Goal: Task Accomplishment & Management: Manage account settings

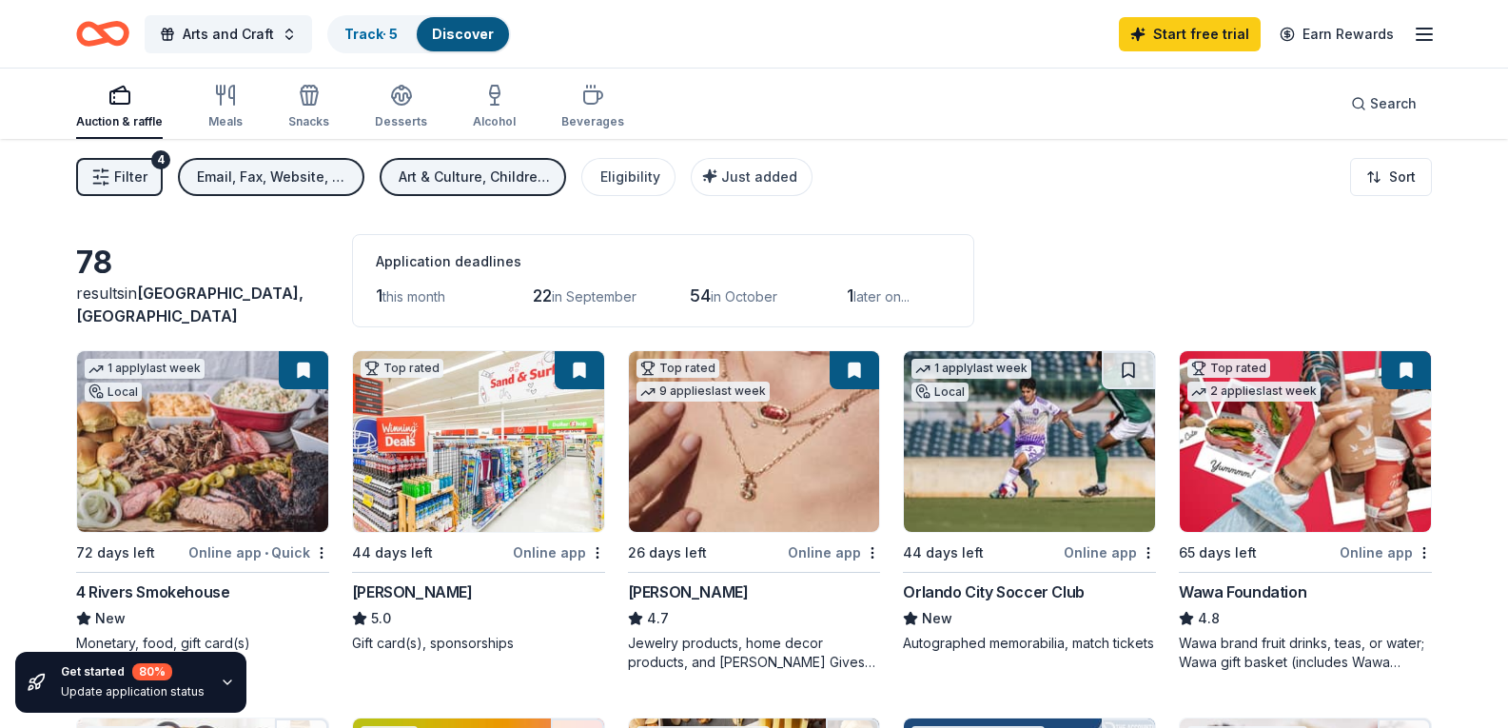
click at [110, 40] on icon "Home" at bounding box center [111, 33] width 29 height 19
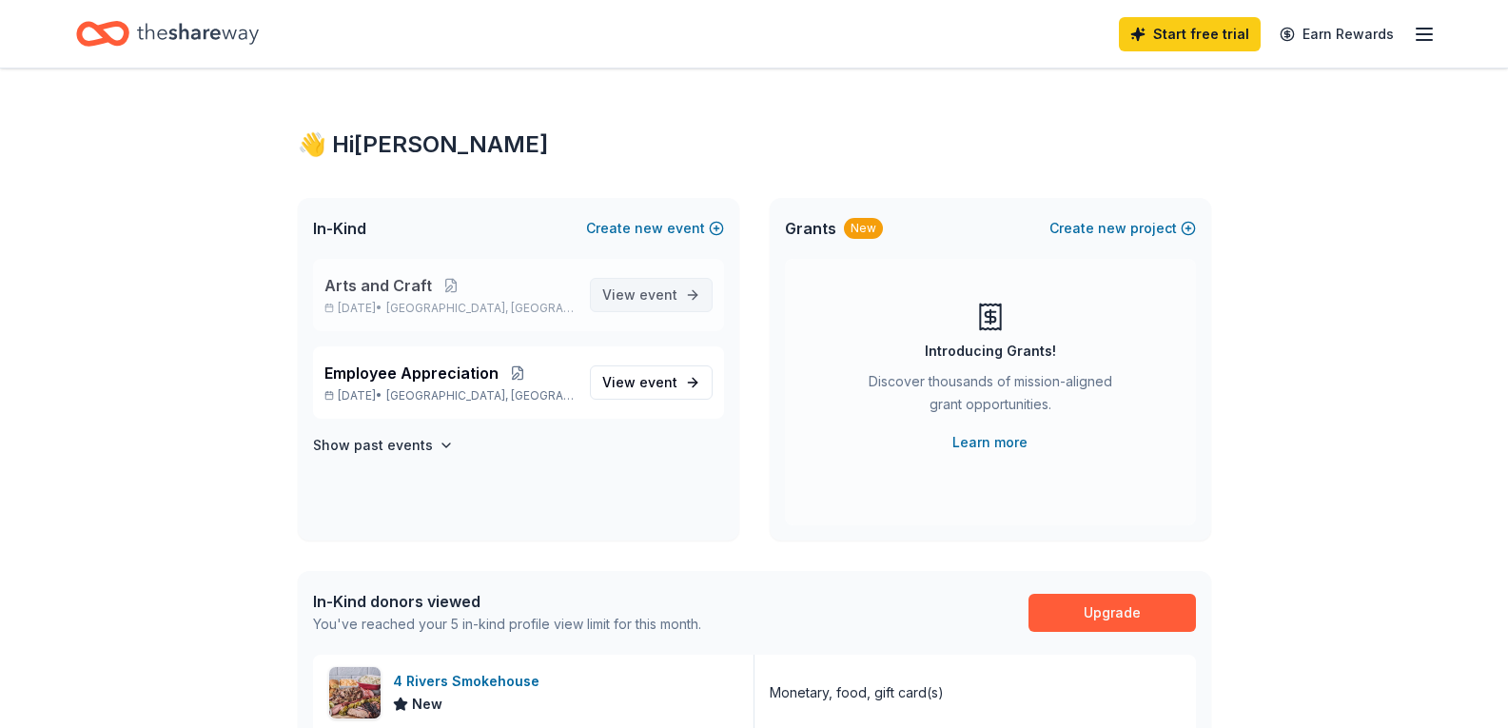
click at [634, 303] on span "View event" at bounding box center [639, 294] width 75 height 23
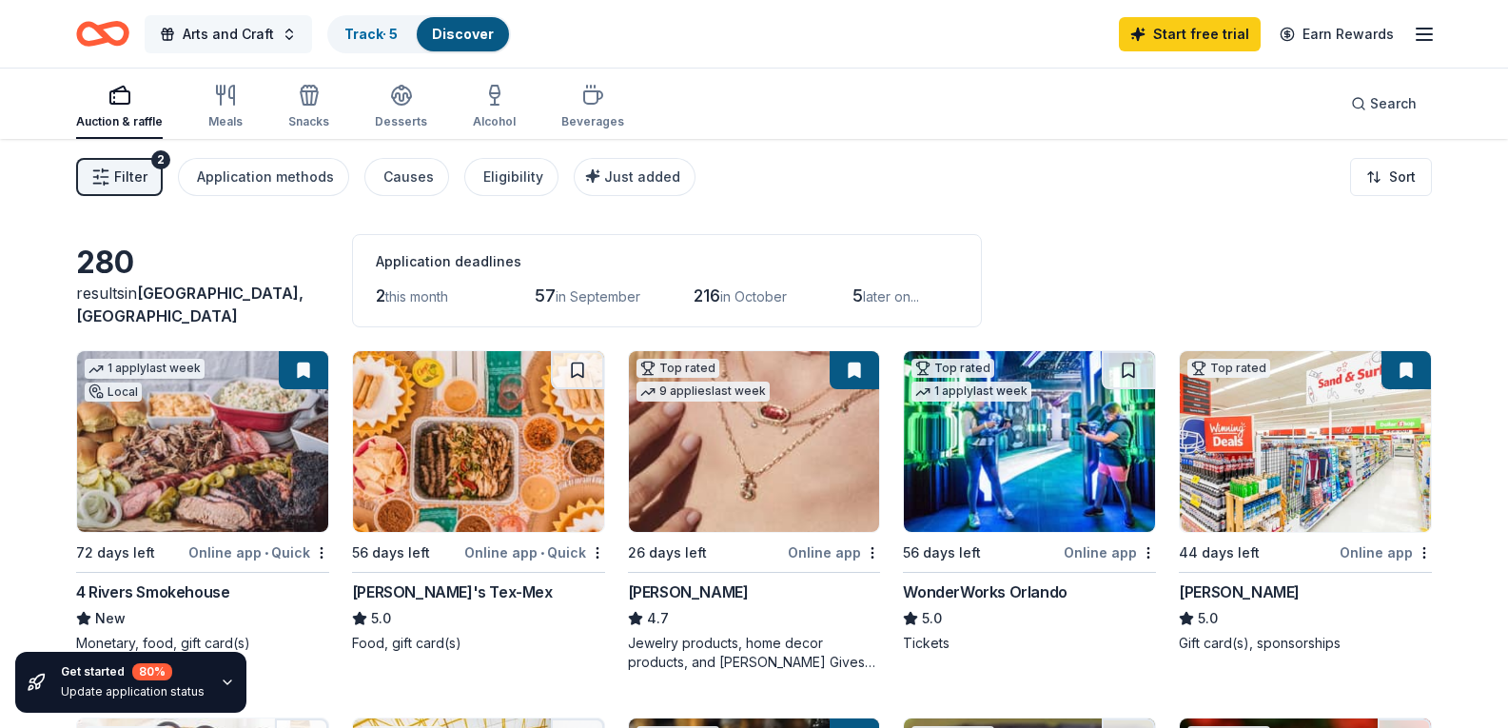
click at [248, 37] on span "Arts and Craft" at bounding box center [228, 34] width 91 height 23
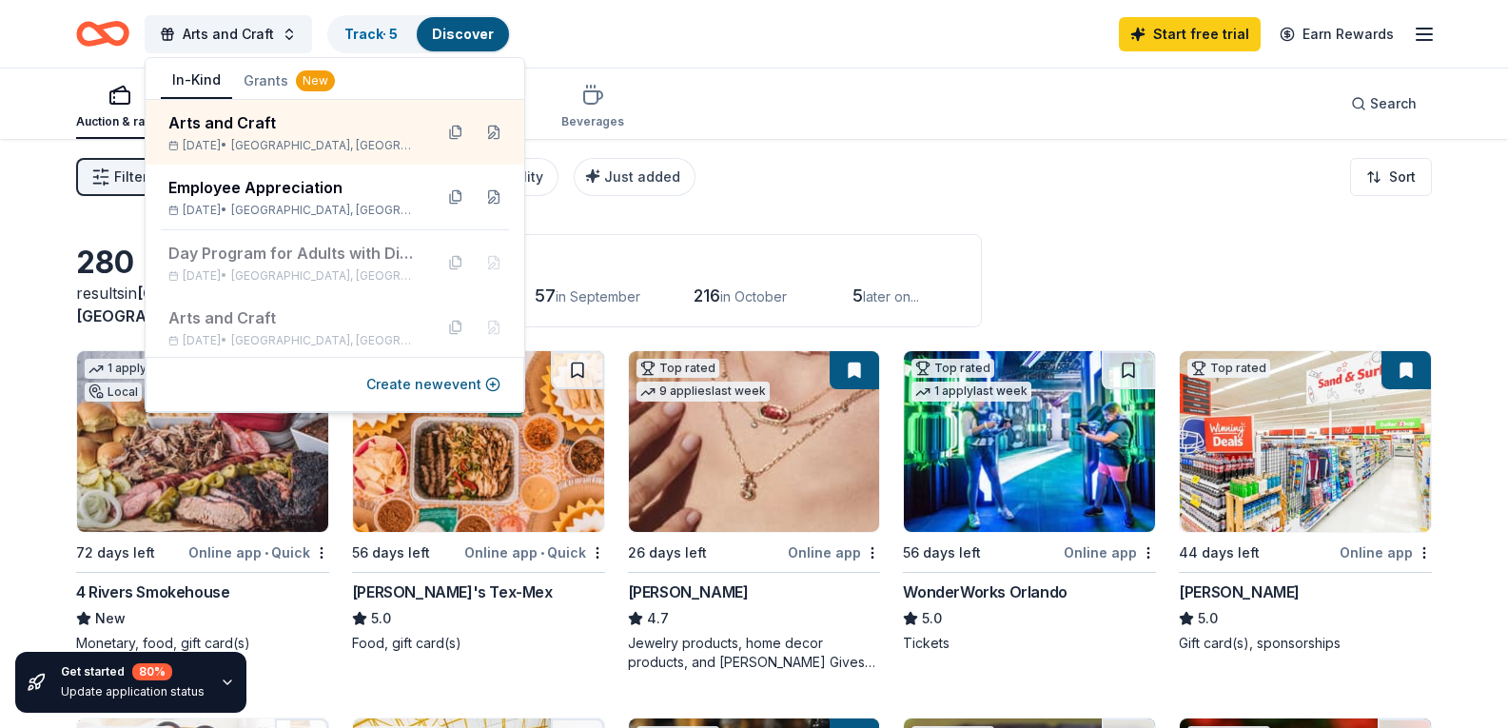
click at [781, 130] on div "Auction & raffle Meals Snacks Desserts Alcohol Beverages Search" at bounding box center [754, 103] width 1356 height 70
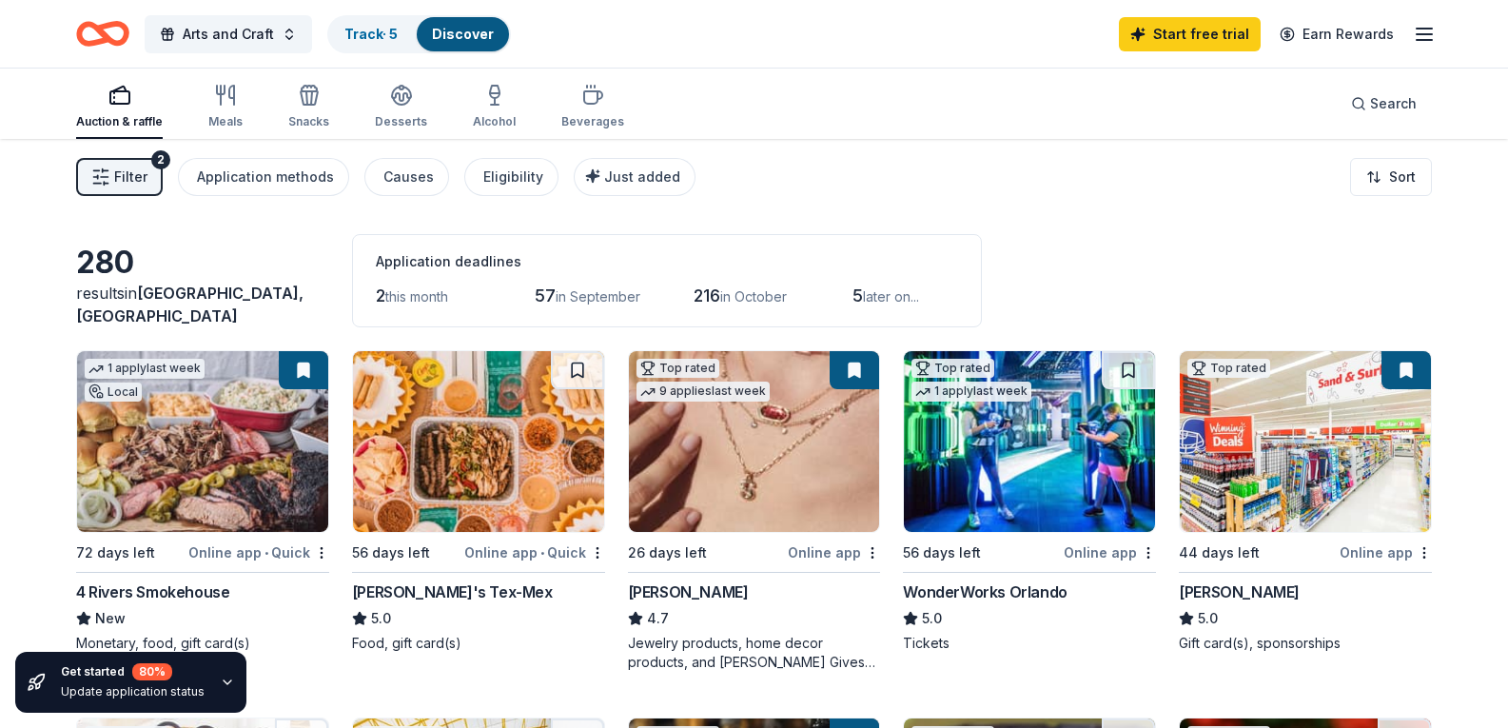
click at [1423, 29] on line "button" at bounding box center [1424, 29] width 15 height 0
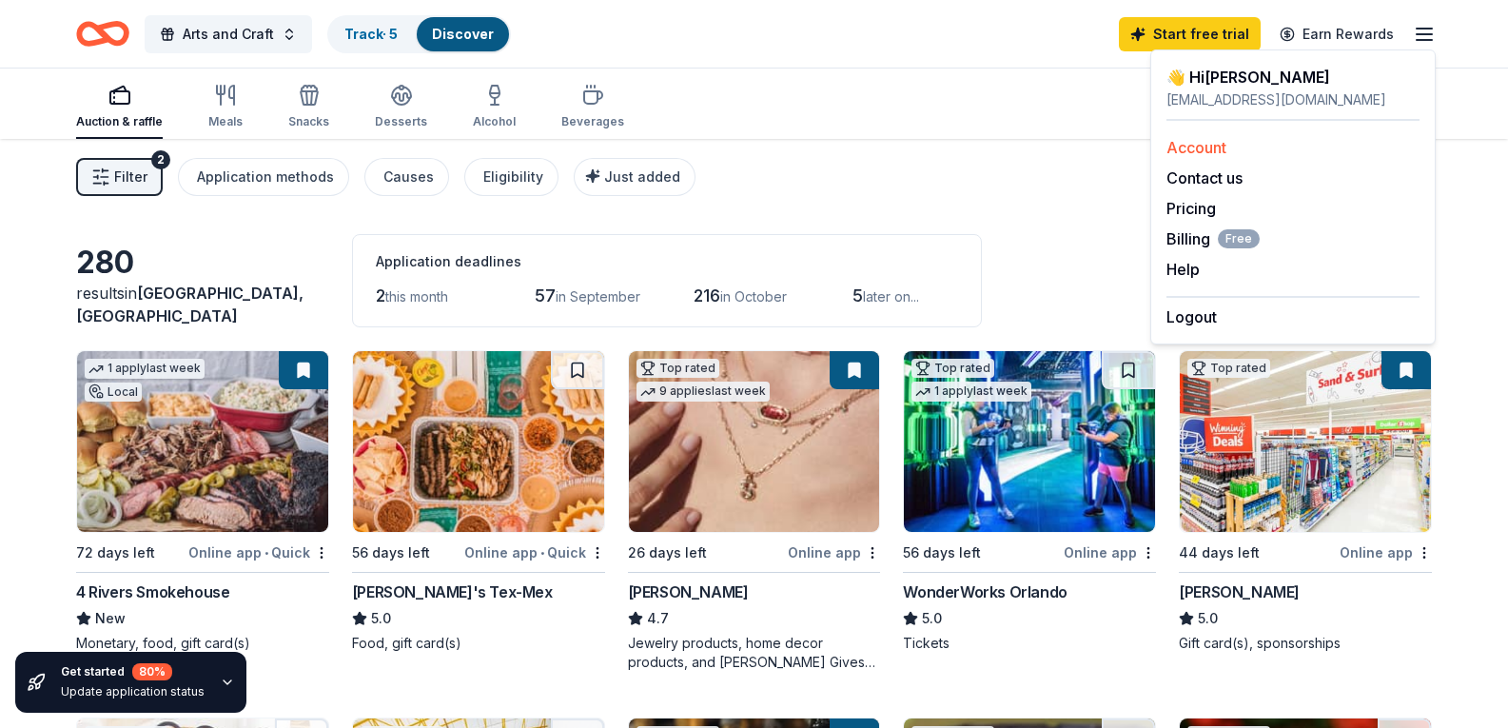
click at [1219, 147] on link "Account" at bounding box center [1196, 147] width 60 height 19
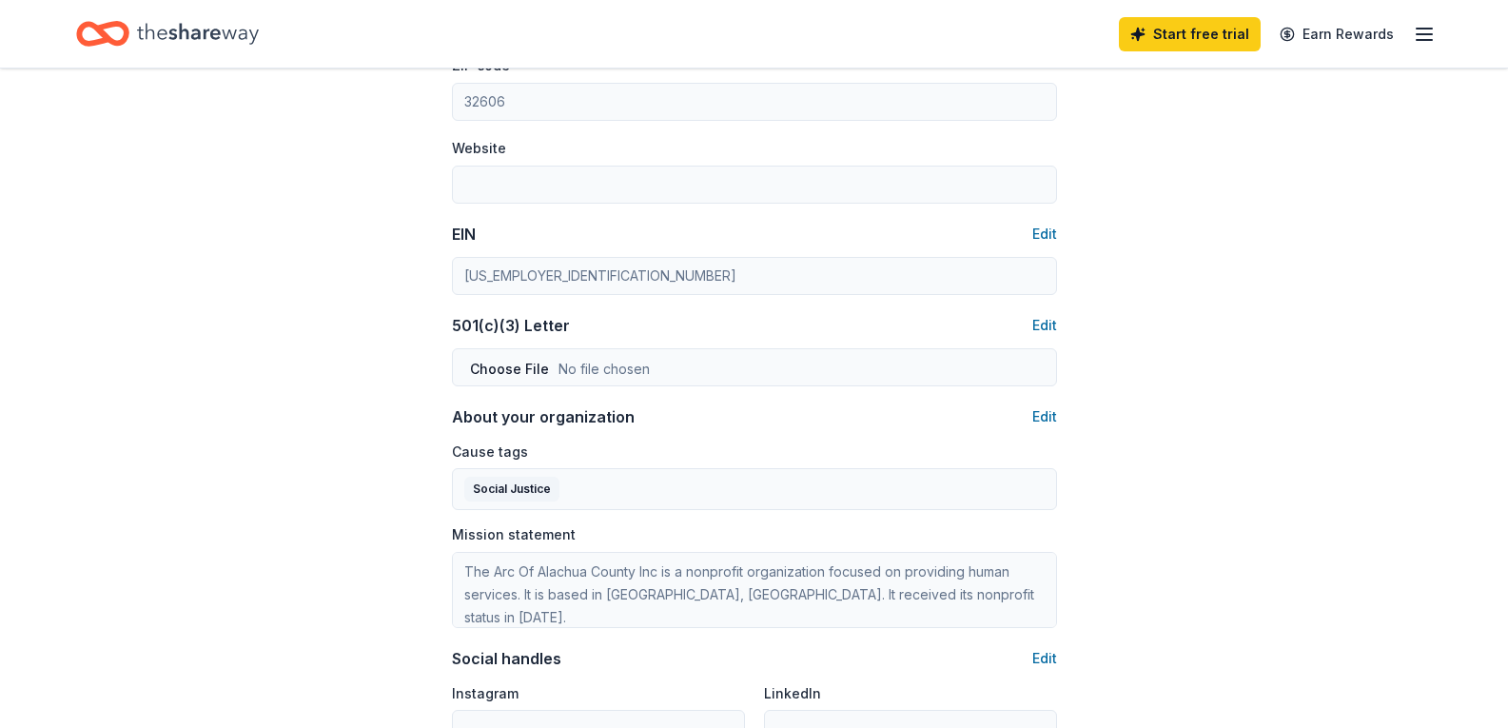
scroll to position [702, 0]
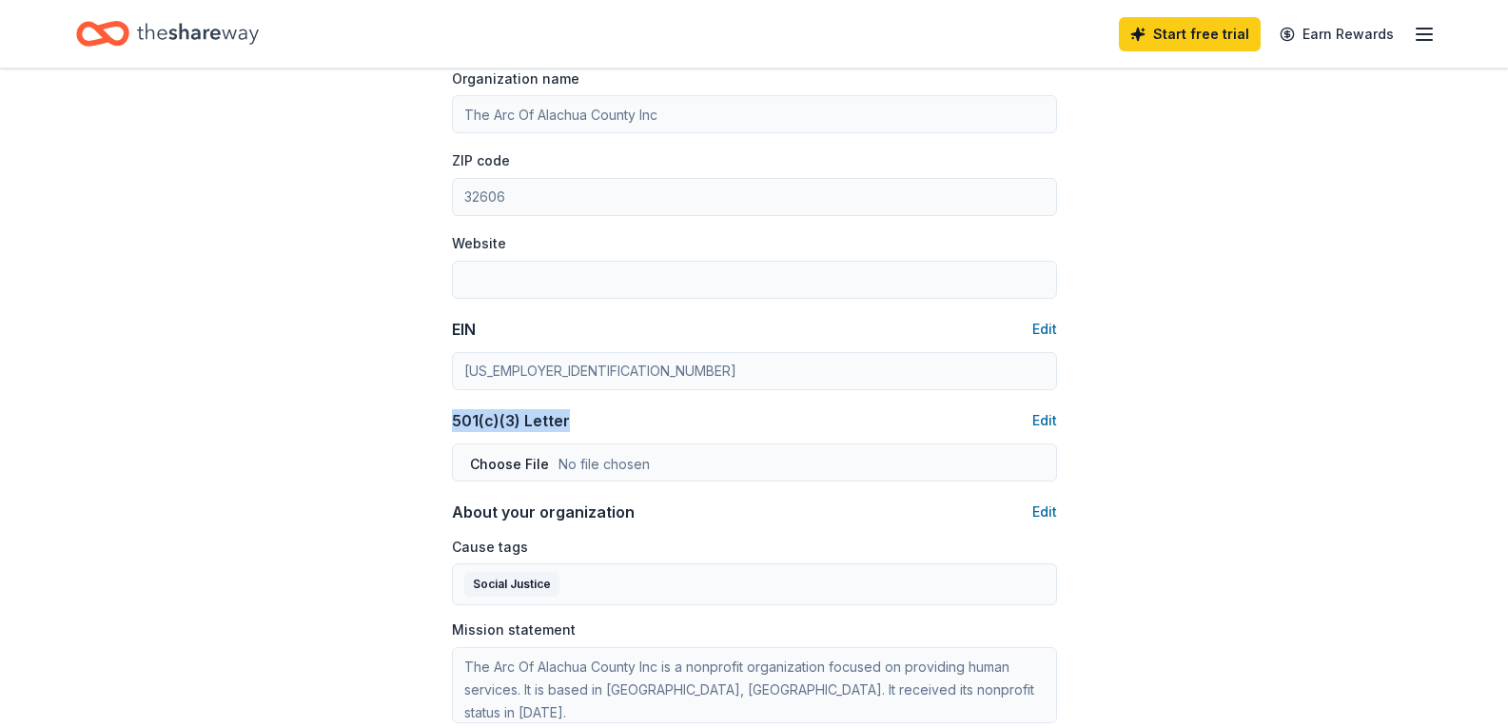
drag, startPoint x: 574, startPoint y: 418, endPoint x: 477, endPoint y: 421, distance: 97.1
click at [441, 420] on div "Account About me Profile Edit First name [PERSON_NAME] Last name [PERSON_NAME] …" at bounding box center [754, 216] width 666 height 1700
copy div "501(c)(3) Letter"
click at [1245, 338] on div "Account About me Profile Edit First name [PERSON_NAME] Last name [PERSON_NAME] …" at bounding box center [754, 216] width 1508 height 1700
